Goal: Task Accomplishment & Management: Use online tool/utility

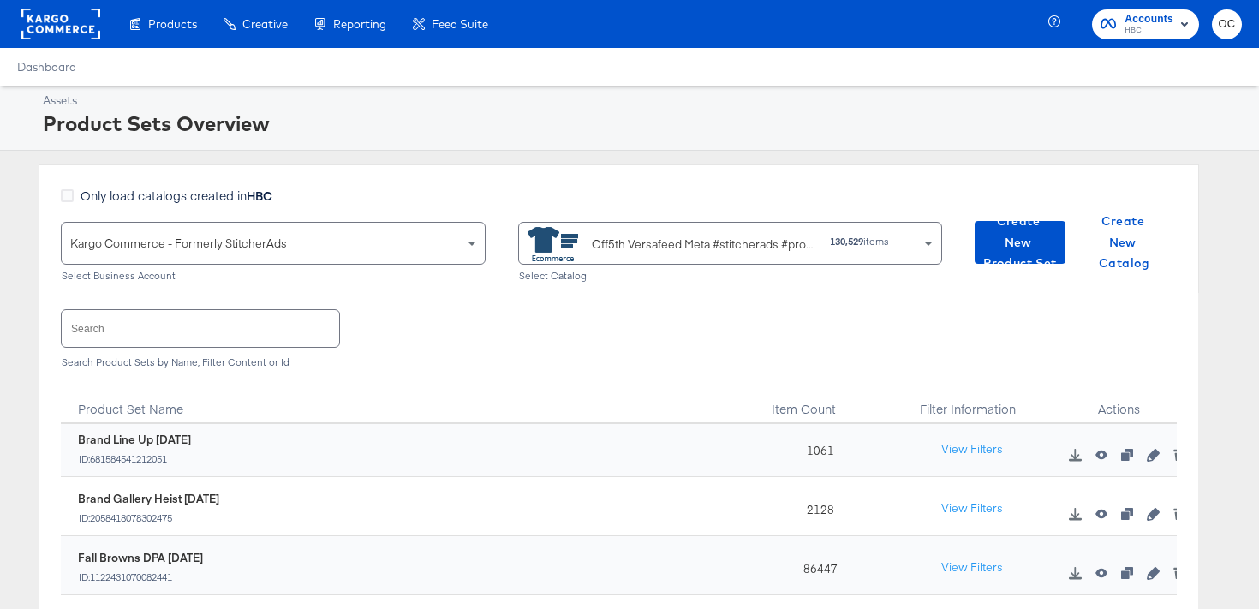
scroll to position [129, 0]
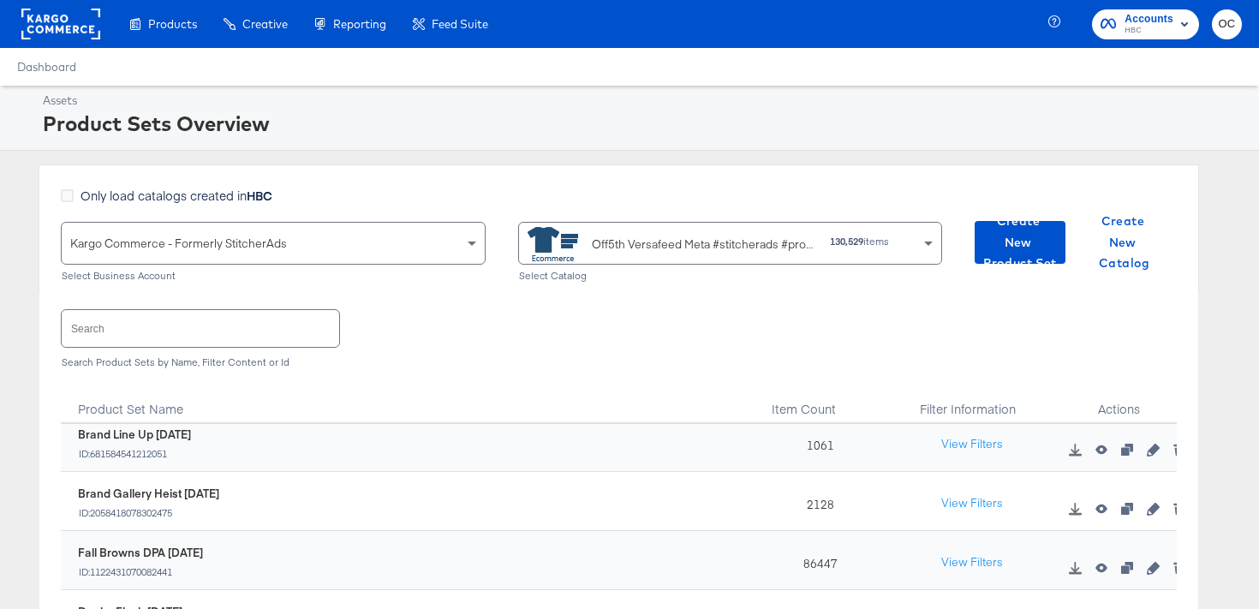
click at [1150, 571] on icon "button" at bounding box center [1153, 568] width 12 height 12
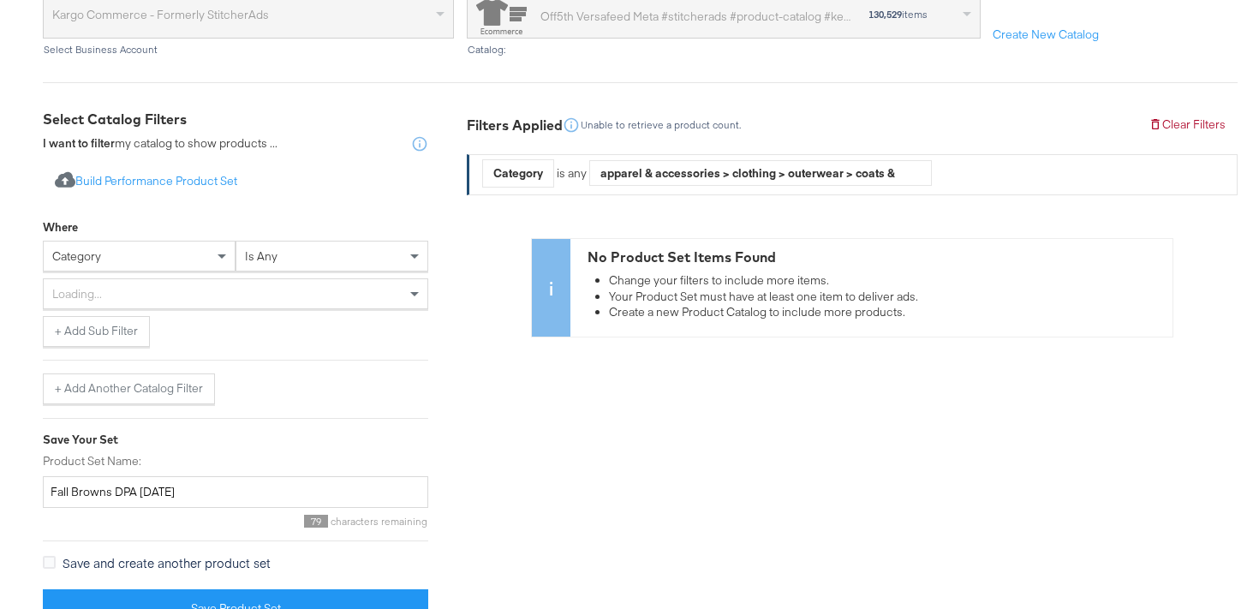
scroll to position [243, 0]
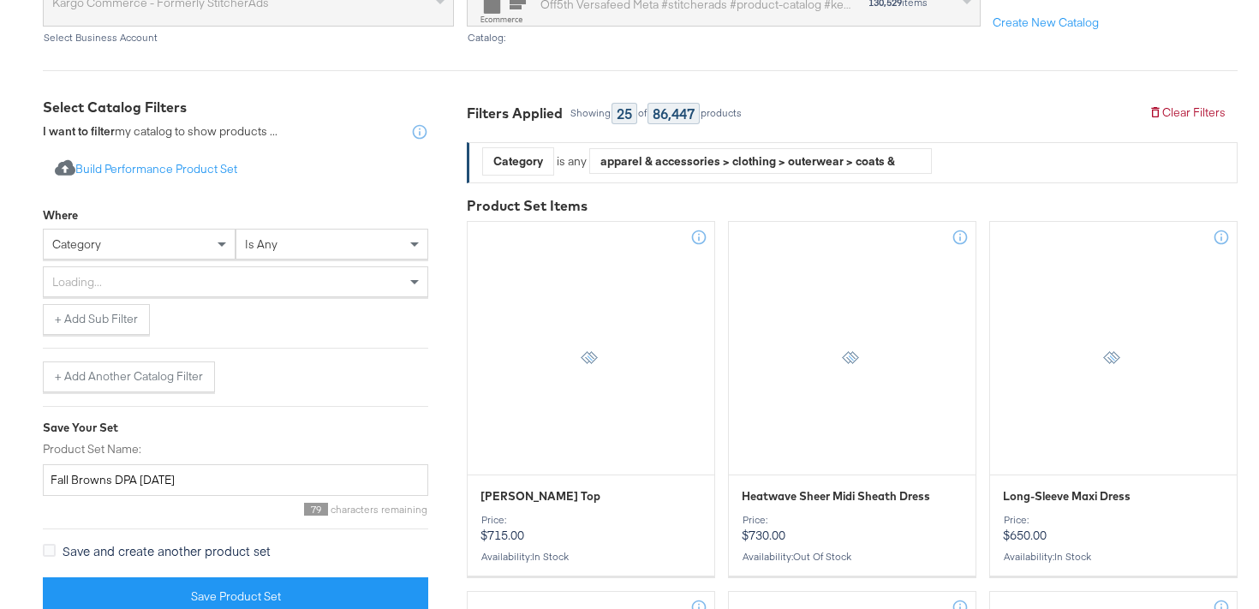
click at [210, 248] on div "category" at bounding box center [139, 244] width 191 height 29
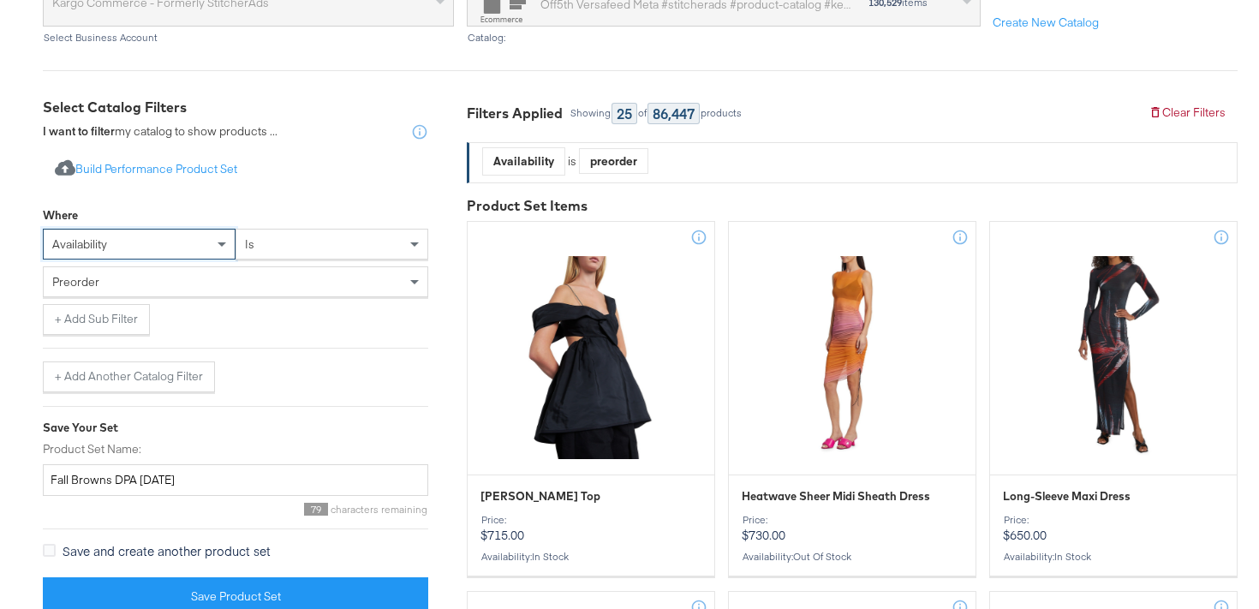
click at [218, 279] on div "preorder" at bounding box center [236, 281] width 384 height 29
click at [136, 333] on button "+ Add Sub Filter" at bounding box center [96, 319] width 107 height 31
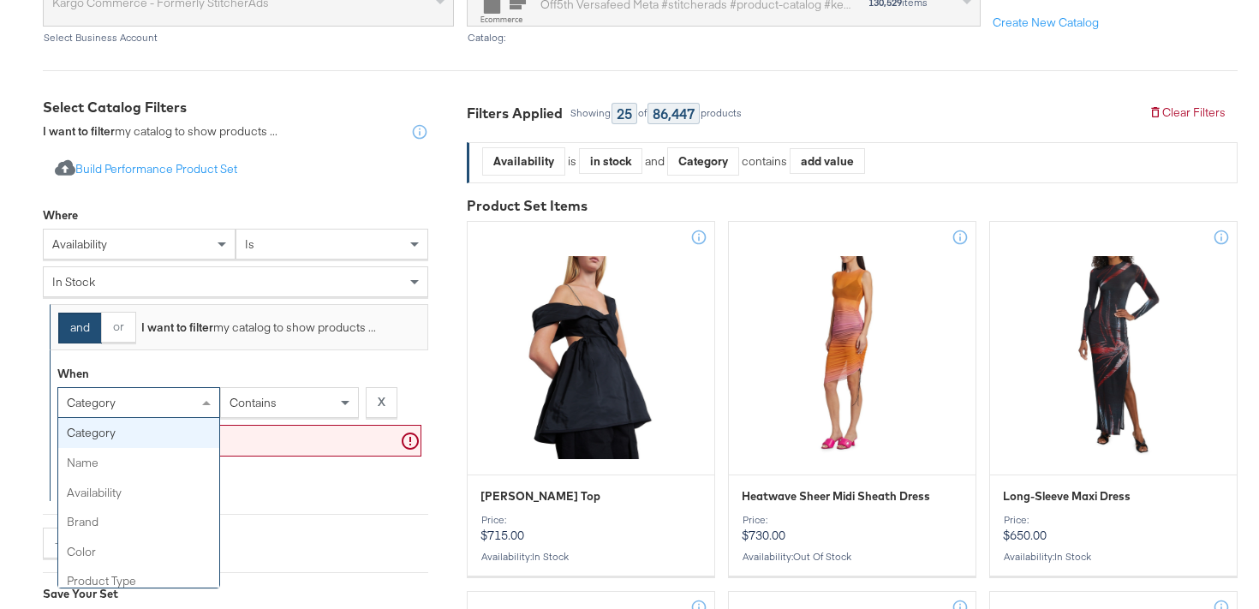
click at [102, 402] on span "category" at bounding box center [91, 402] width 49 height 15
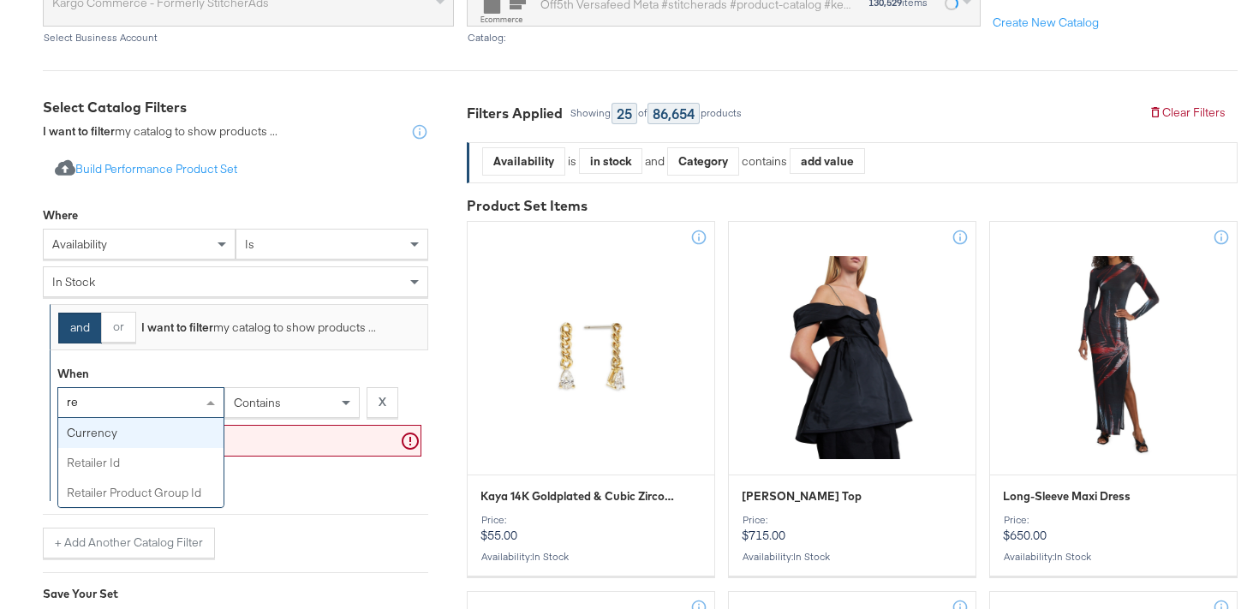
type input "ret"
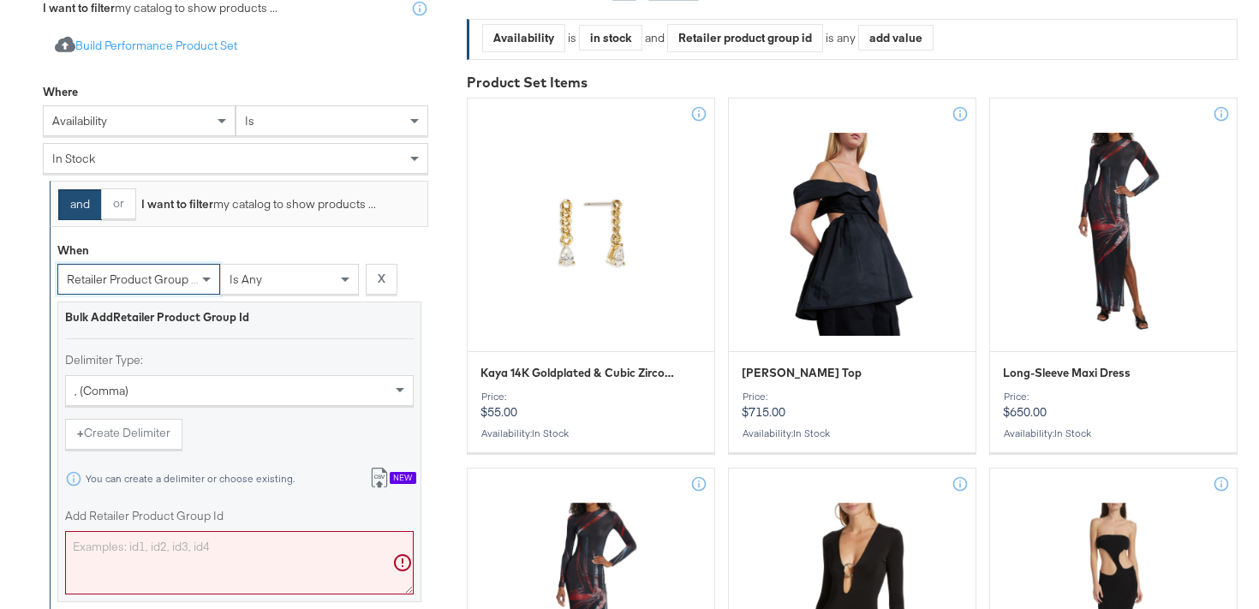
scroll to position [430, 0]
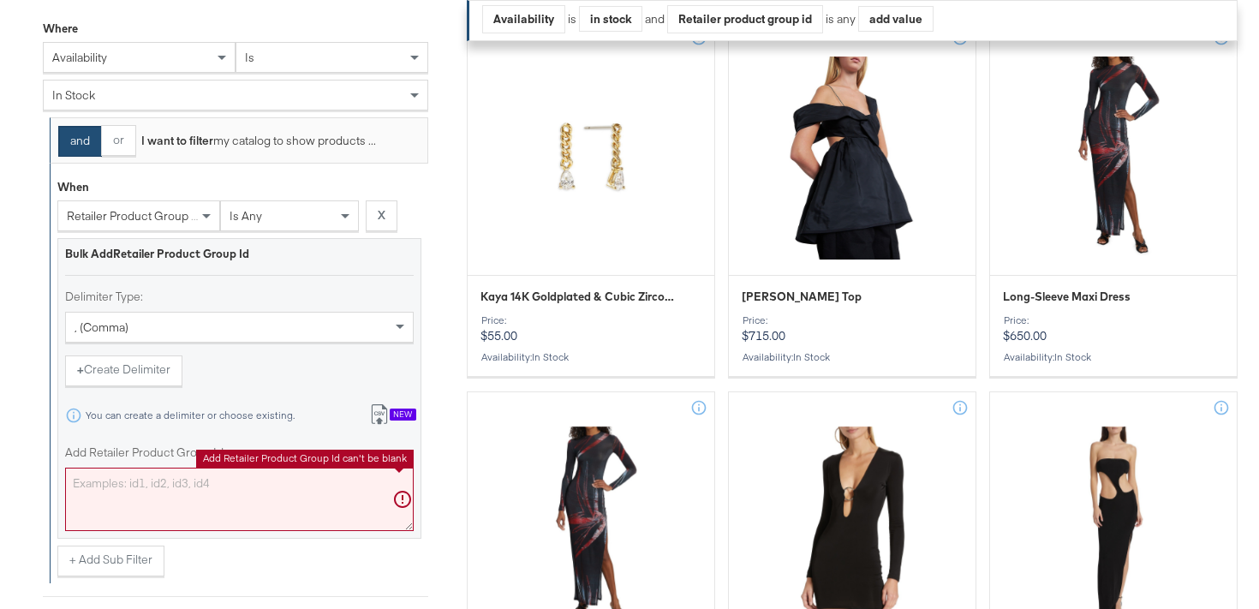
click at [122, 505] on textarea "Add Retailer Product Group Id" at bounding box center [239, 499] width 349 height 63
paste textarea "0400021212663,0400022954670,0400023053175,0400024857936,0400024797506,040002453…"
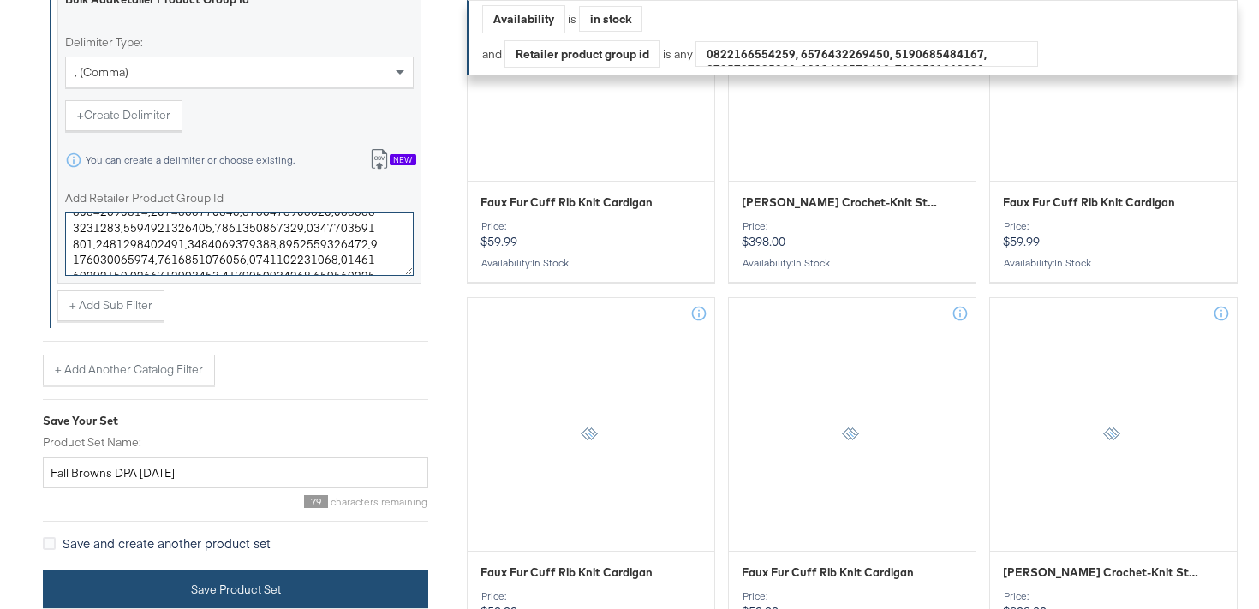
scroll to position [931, 0]
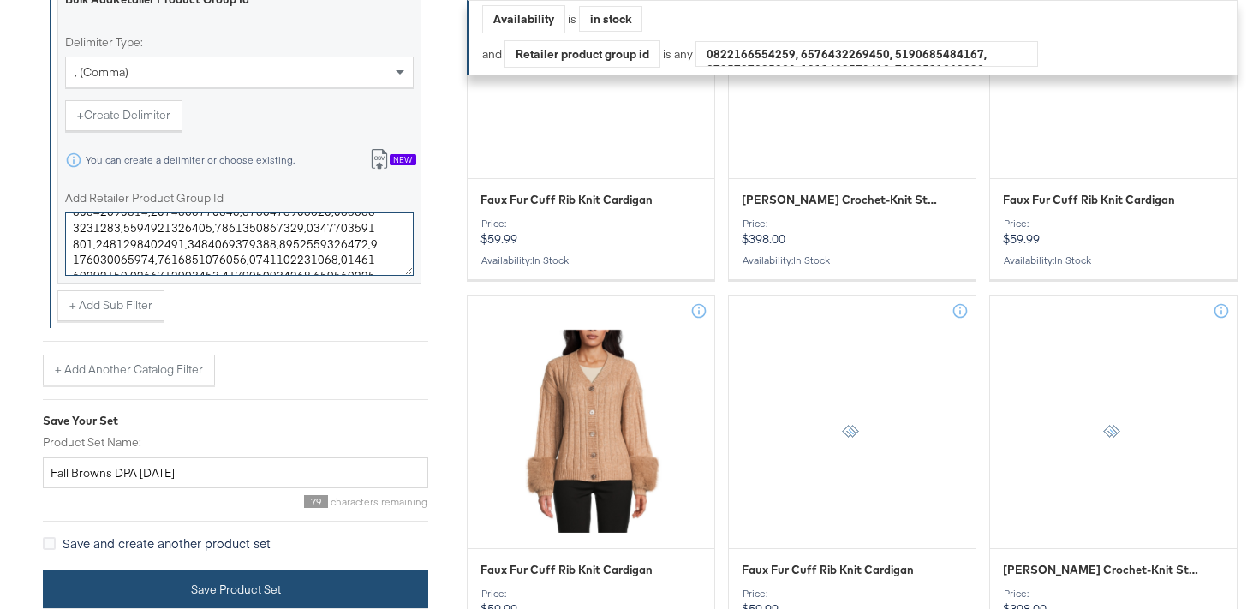
type textarea "0400021212663,0400022954670,0400023053175,0400024857936,0400024797506,040002453…"
click at [259, 600] on button "Save Product Set" at bounding box center [235, 589] width 385 height 39
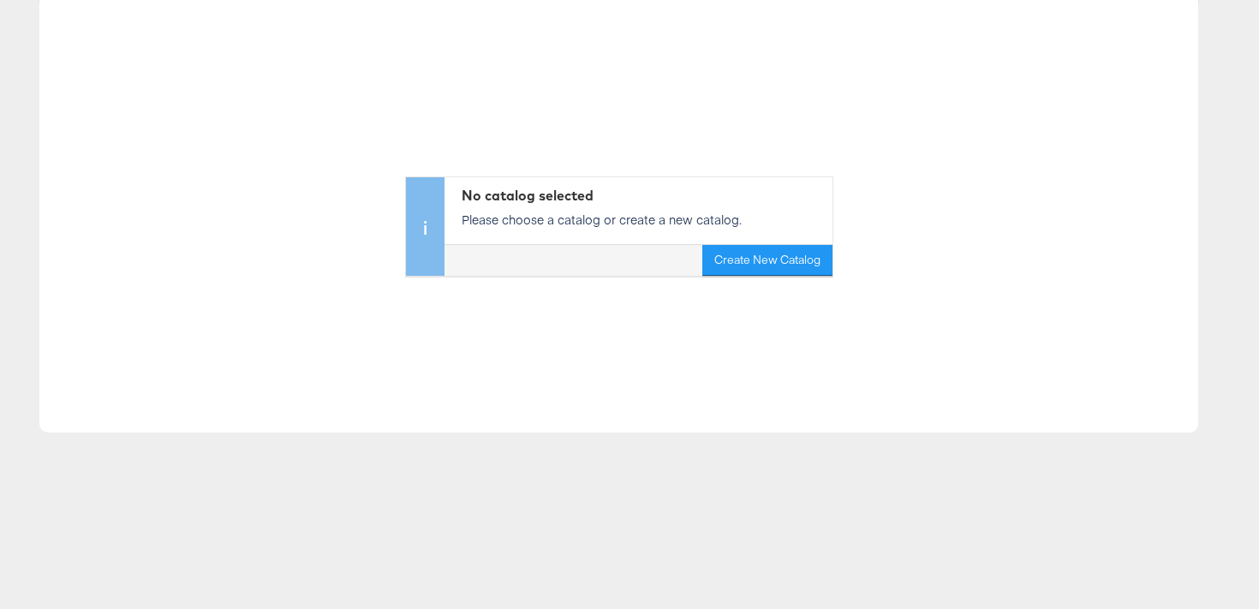
scroll to position [288, 0]
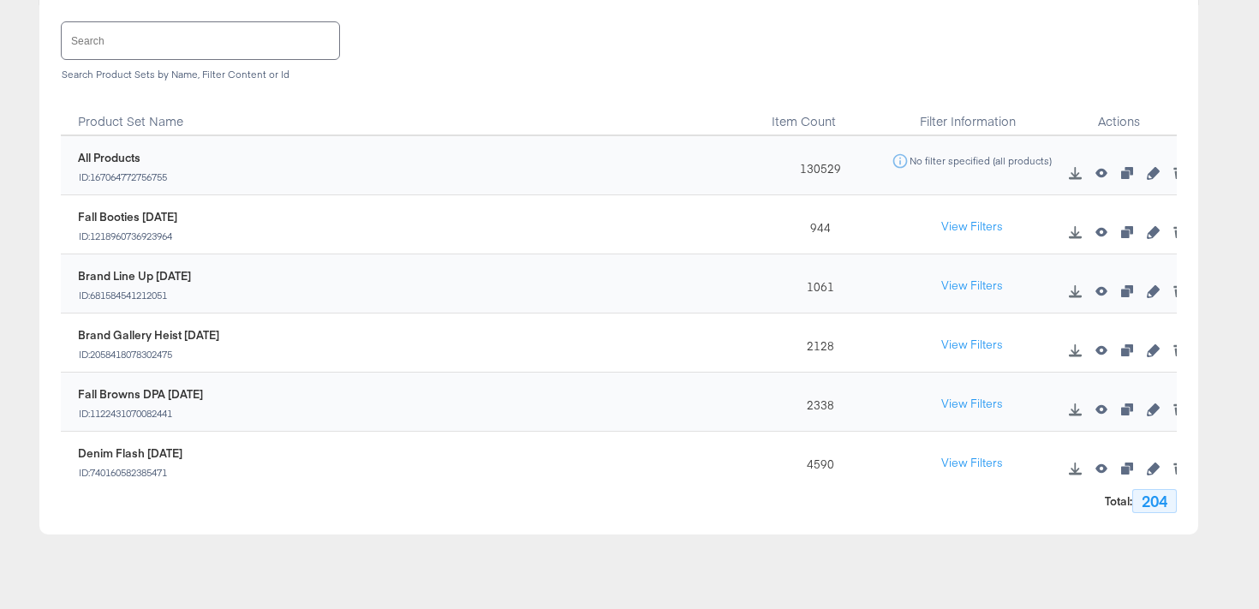
click at [282, 42] on input "text" at bounding box center [200, 40] width 277 height 37
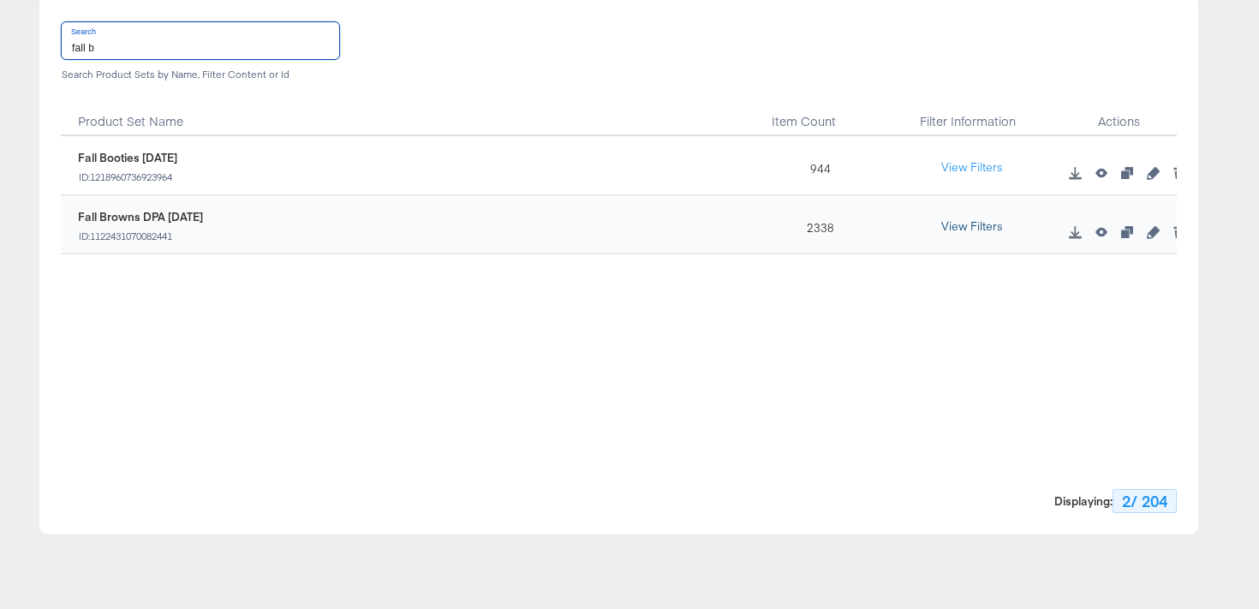
type input "fall b"
click at [945, 215] on button "View Filters" at bounding box center [972, 227] width 86 height 31
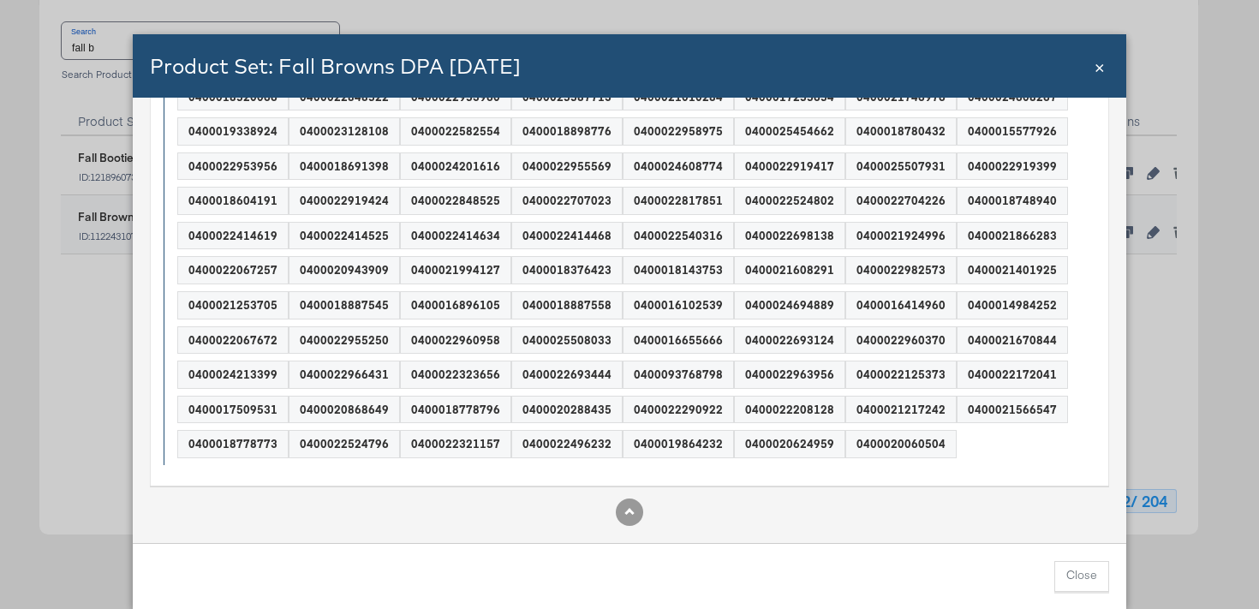
scroll to position [0, 0]
